Goal: Find specific page/section: Find specific page/section

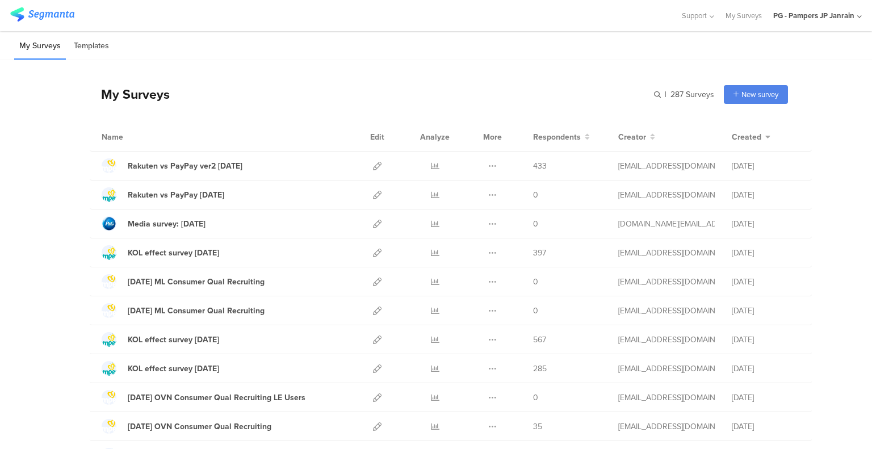
click at [85, 42] on li "Templates" at bounding box center [91, 46] width 45 height 27
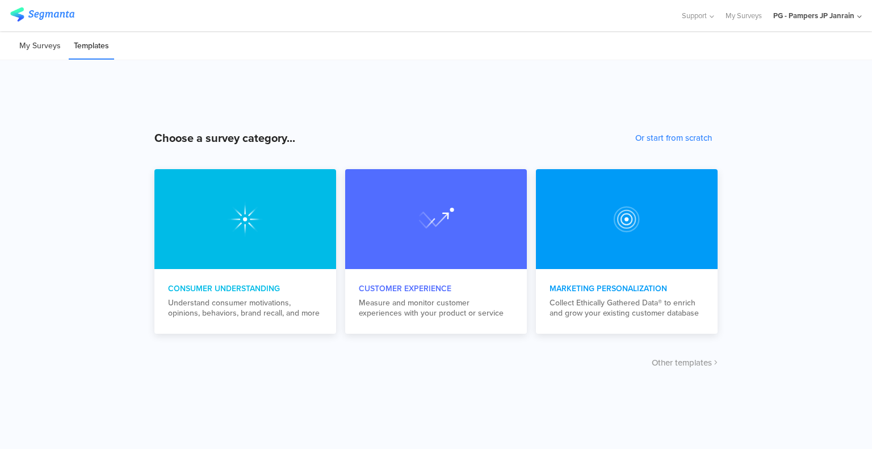
click at [45, 48] on li "My Surveys" at bounding box center [40, 46] width 52 height 27
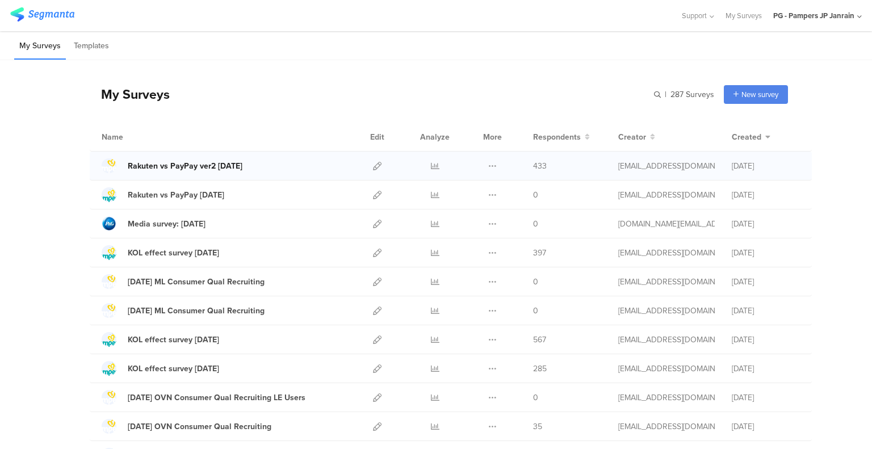
click at [170, 169] on div "Rakuten vs PayPay ver2 Aug25" at bounding box center [185, 166] width 115 height 12
